Goal: Task Accomplishment & Management: Manage account settings

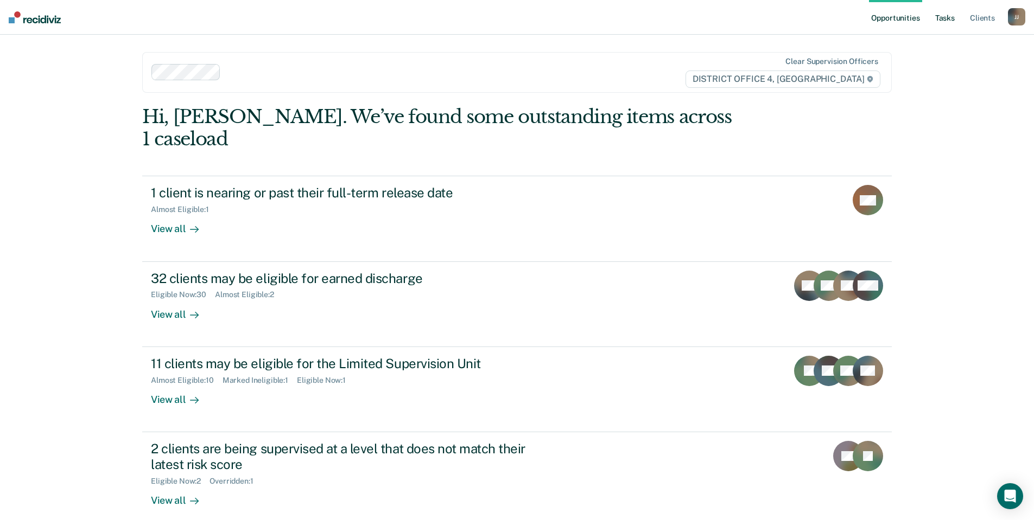
click at [943, 17] on link "Tasks" at bounding box center [945, 17] width 24 height 35
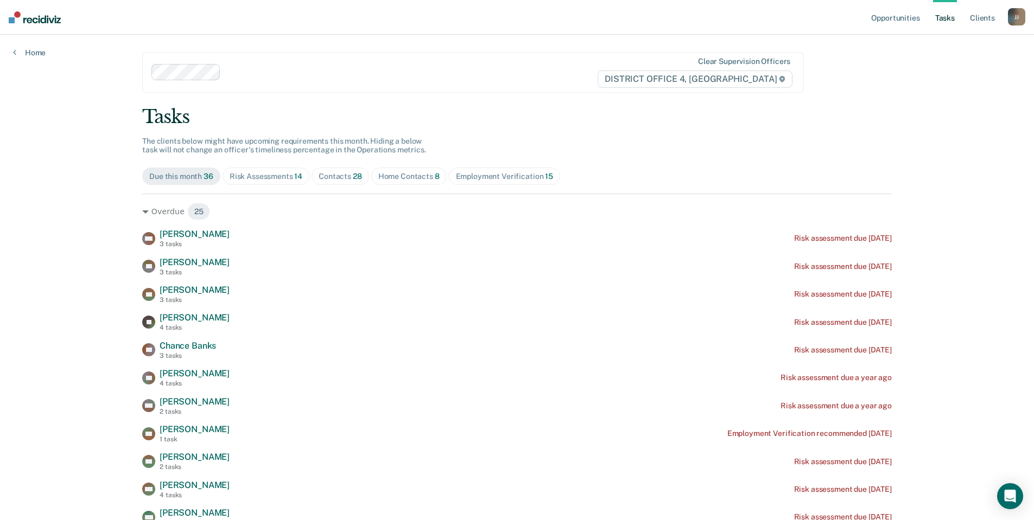
click at [412, 182] on span "Home Contacts 8" at bounding box center [408, 176] width 75 height 17
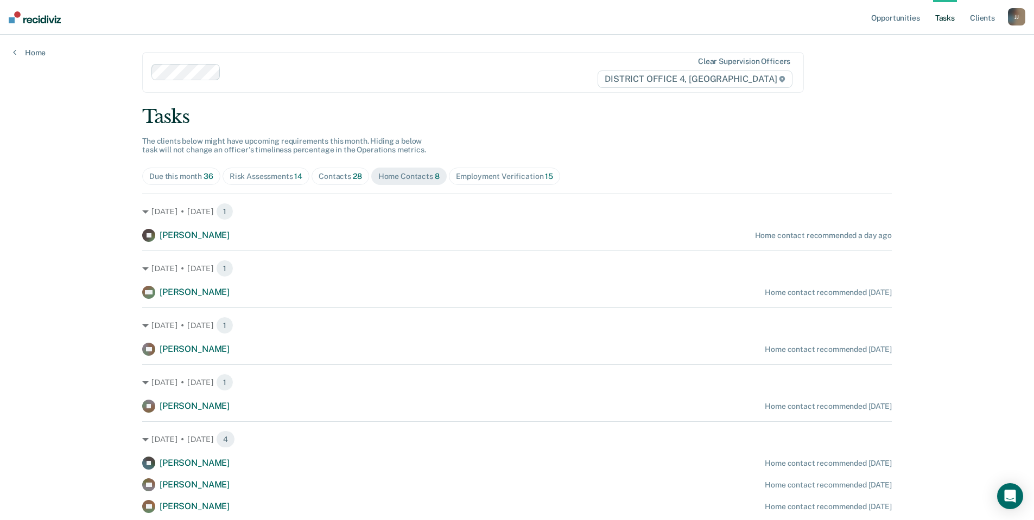
click at [340, 179] on div "Contacts 28" at bounding box center [340, 176] width 43 height 9
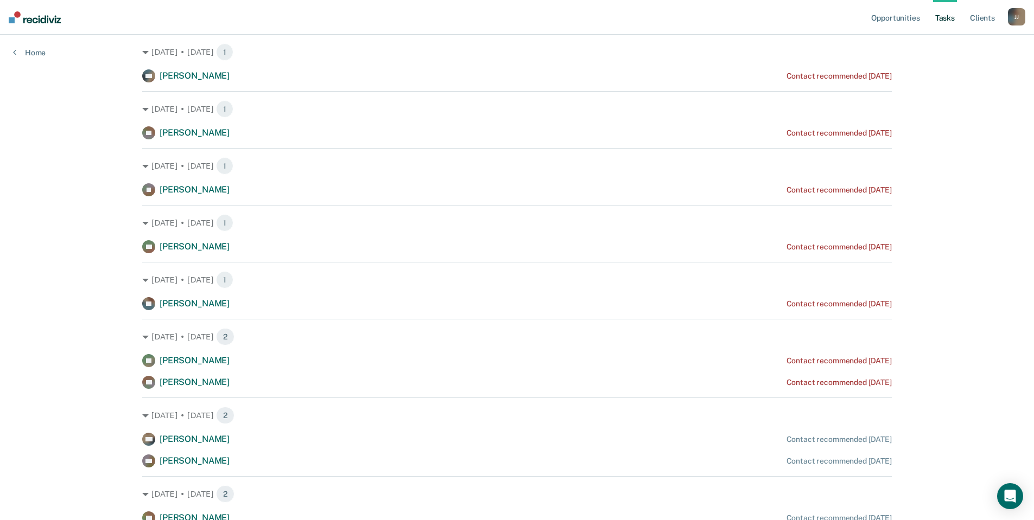
scroll to position [163, 0]
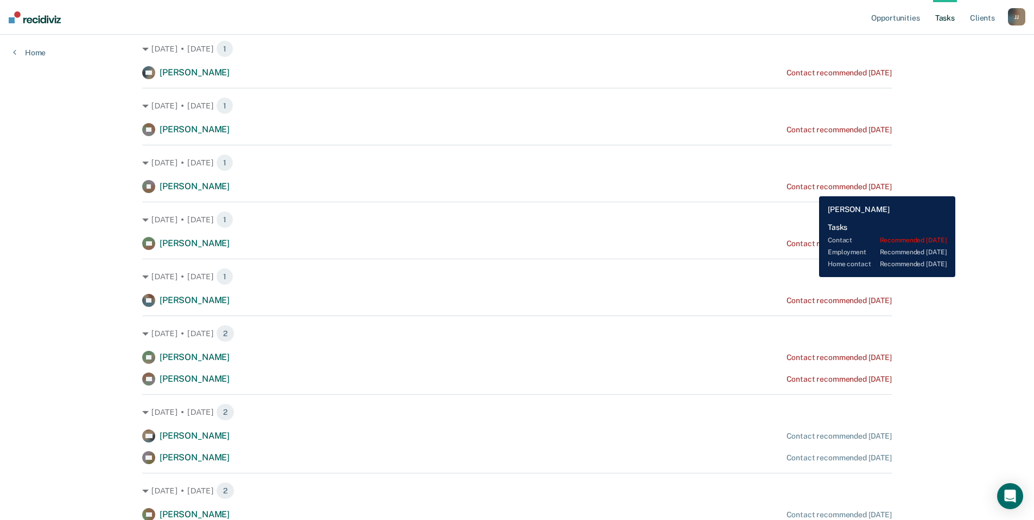
click at [811, 187] on div "Contact recommended [DATE]" at bounding box center [838, 186] width 105 height 9
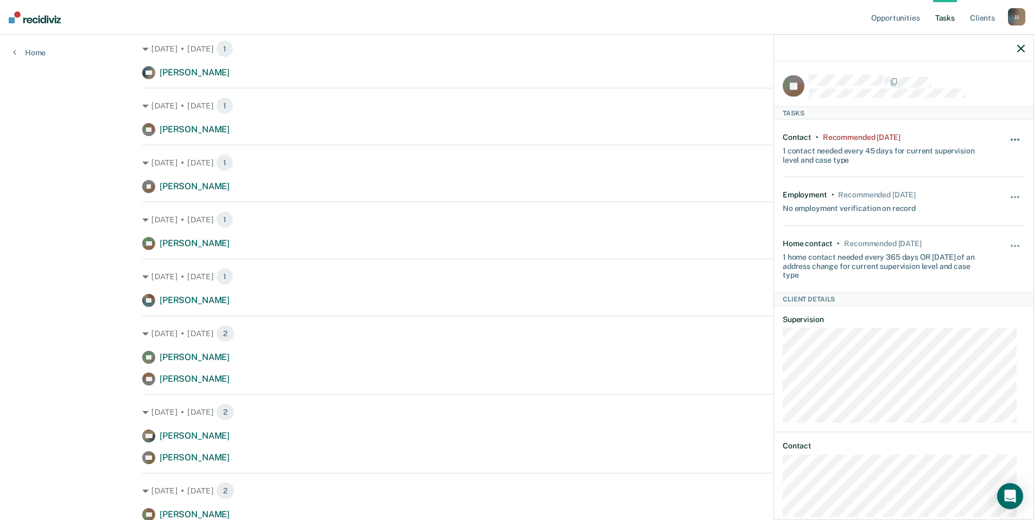
click at [1008, 137] on button "button" at bounding box center [1015, 145] width 18 height 17
click at [963, 209] on button "30 days" at bounding box center [986, 208] width 78 height 17
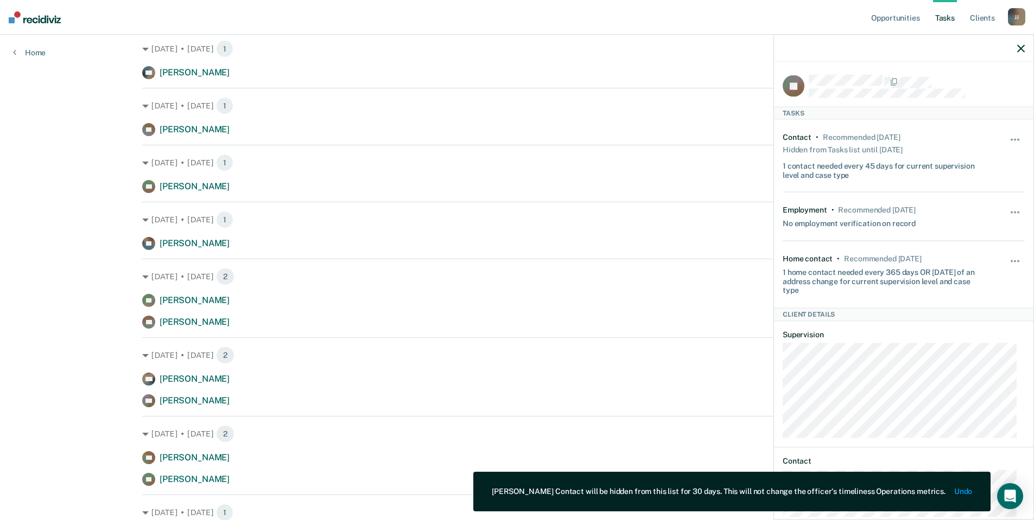
click at [48, 173] on div "Opportunities Tasks Client s [PERSON_NAME] [PERSON_NAME] Profile How it works L…" at bounding box center [517, 526] width 1034 height 1379
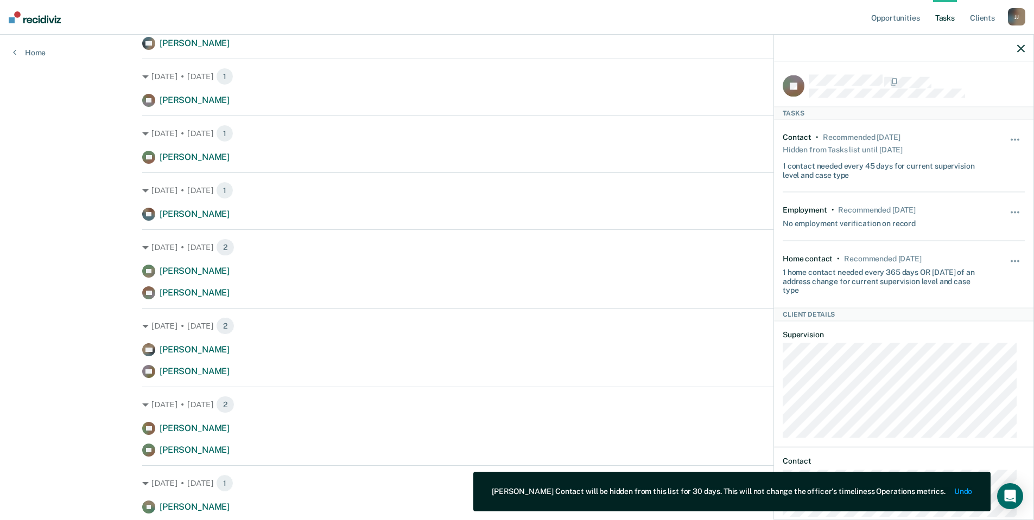
scroll to position [217, 0]
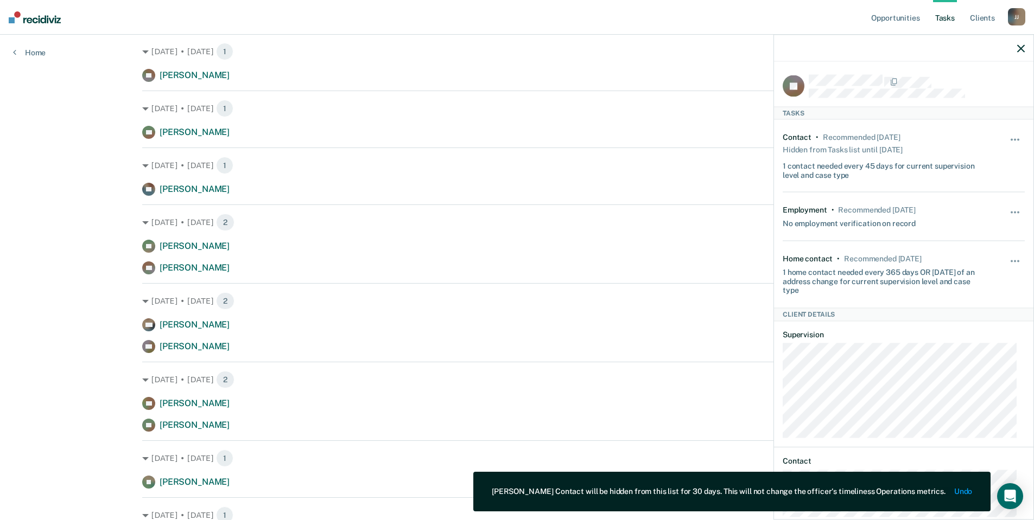
click at [1018, 47] on icon "button" at bounding box center [1021, 49] width 8 height 8
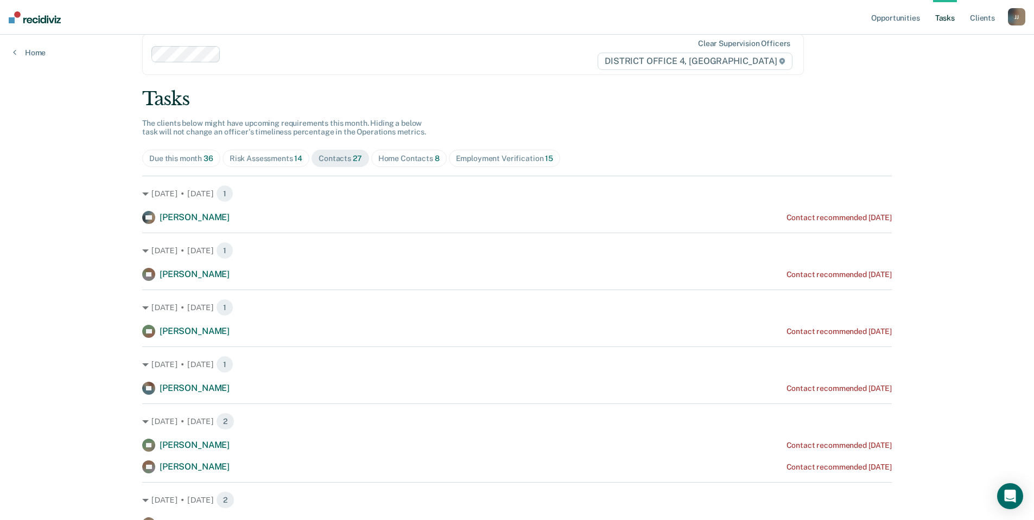
scroll to position [0, 0]
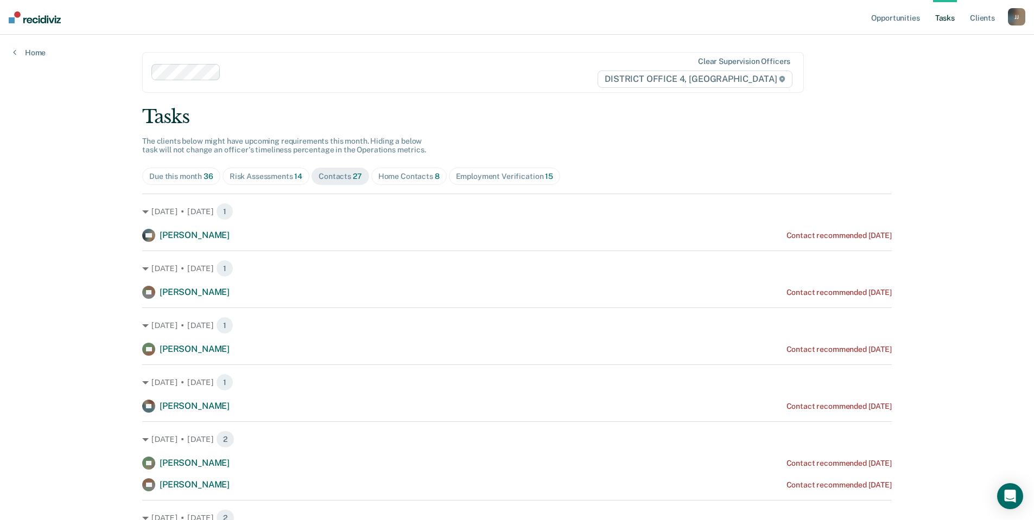
click at [258, 174] on div "Risk Assessments 14" at bounding box center [266, 176] width 73 height 9
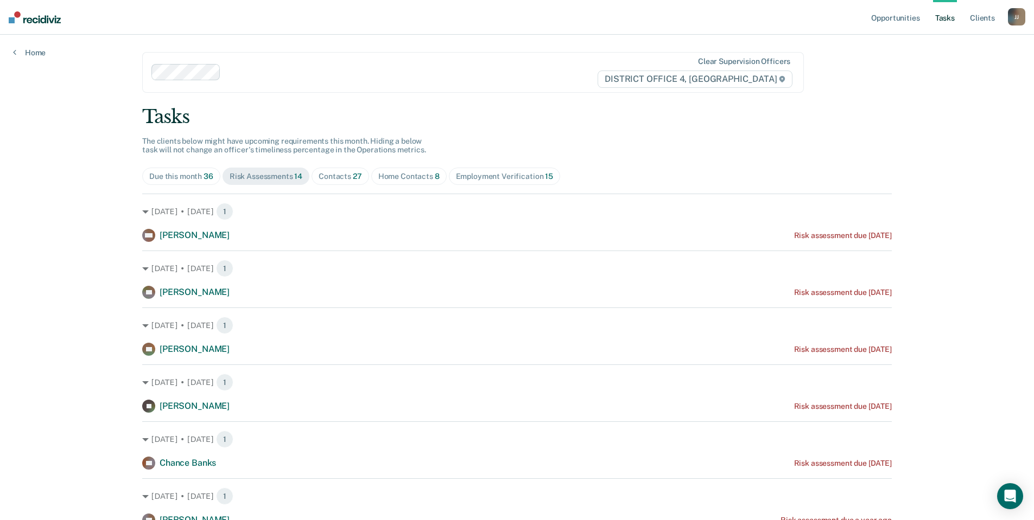
click at [496, 175] on div "Employment Verification 15" at bounding box center [504, 176] width 97 height 9
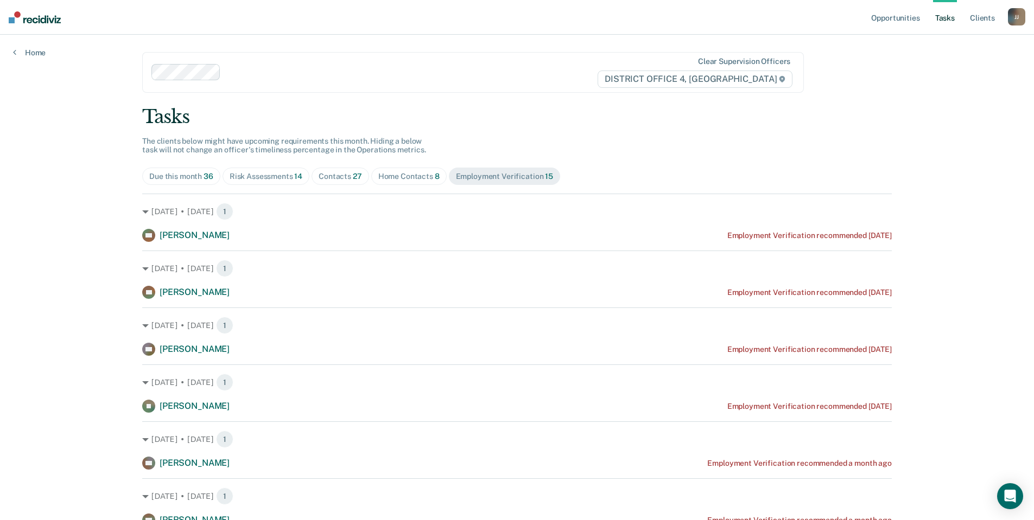
click at [342, 177] on div "Contacts 27" at bounding box center [340, 176] width 43 height 9
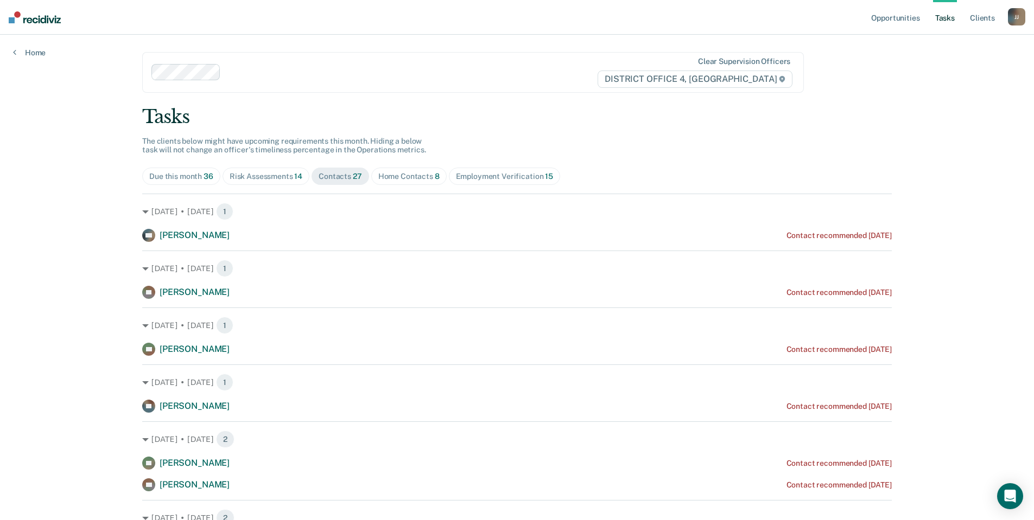
click at [403, 176] on div "Home Contacts 8" at bounding box center [408, 176] width 61 height 9
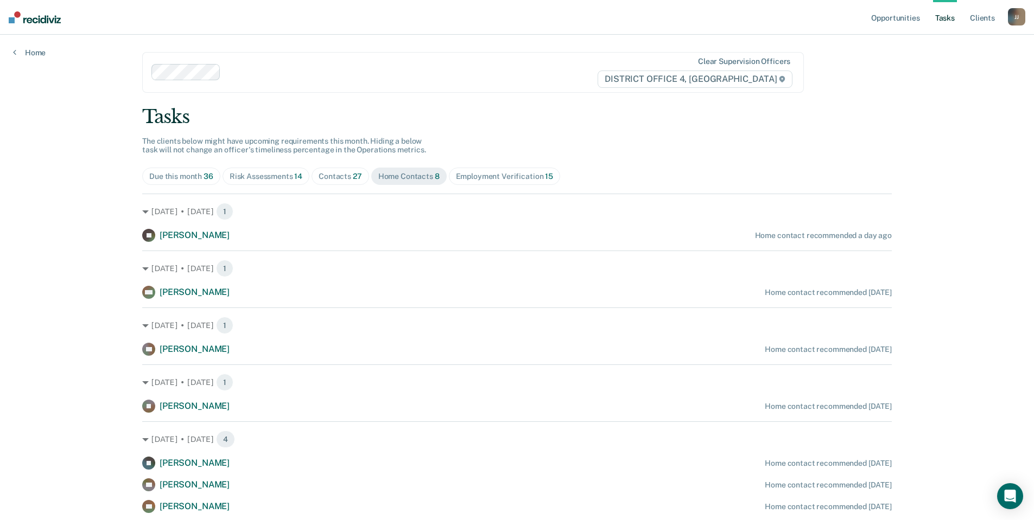
scroll to position [58, 0]
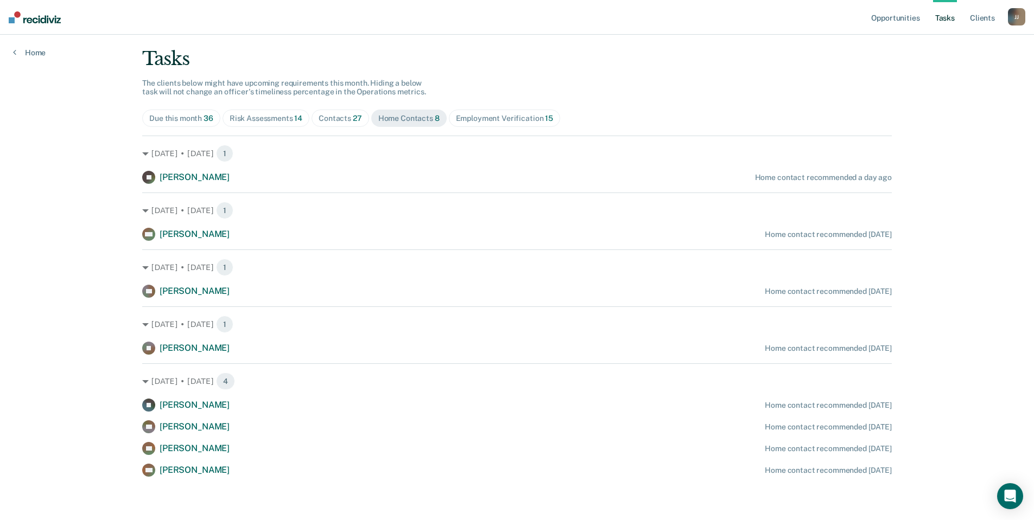
click at [334, 118] on div "Contacts 27" at bounding box center [340, 118] width 43 height 9
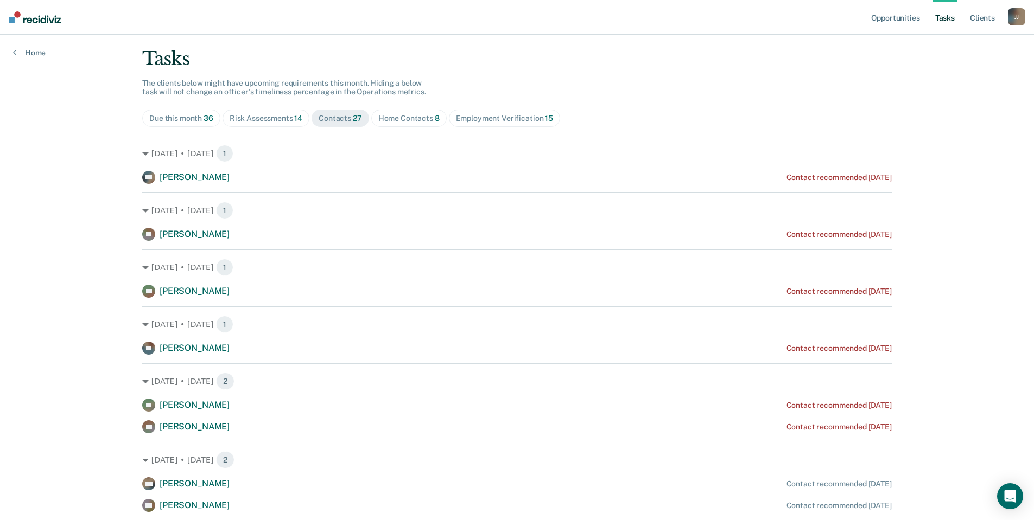
click at [259, 118] on div "Risk Assessments 14" at bounding box center [266, 118] width 73 height 9
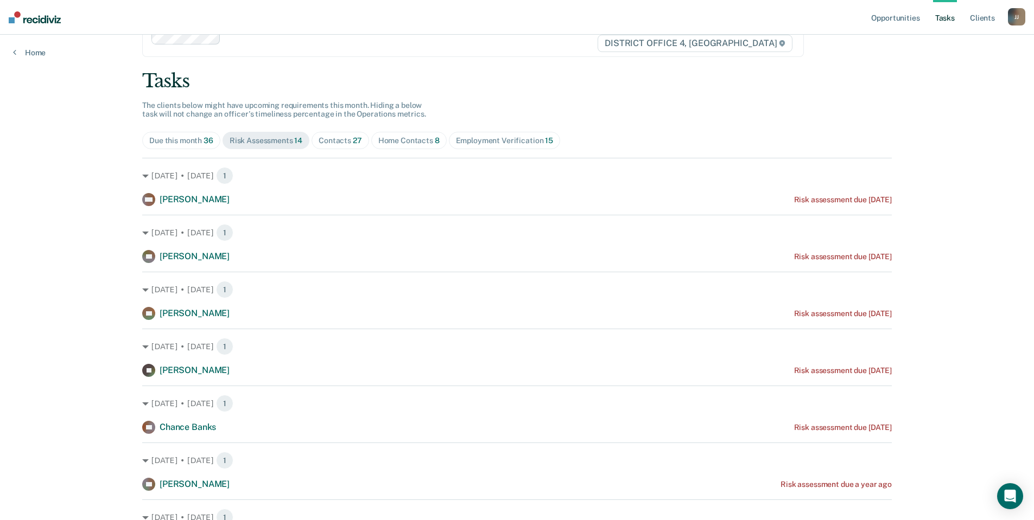
scroll to position [0, 0]
